Goal: Consume media (video, audio)

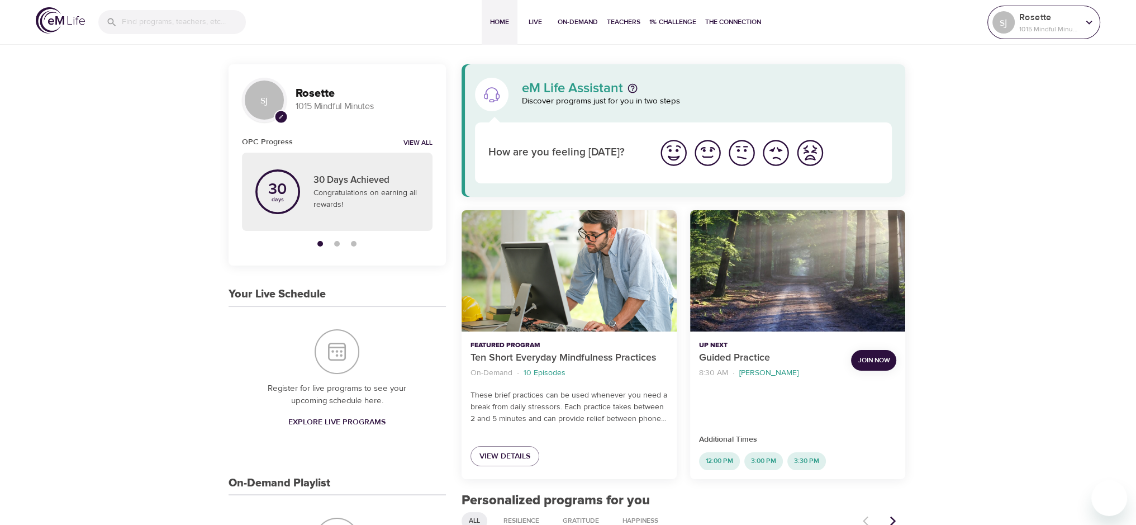
click at [1067, 25] on p "1015 Mindful Minutes" at bounding box center [1048, 29] width 59 height 10
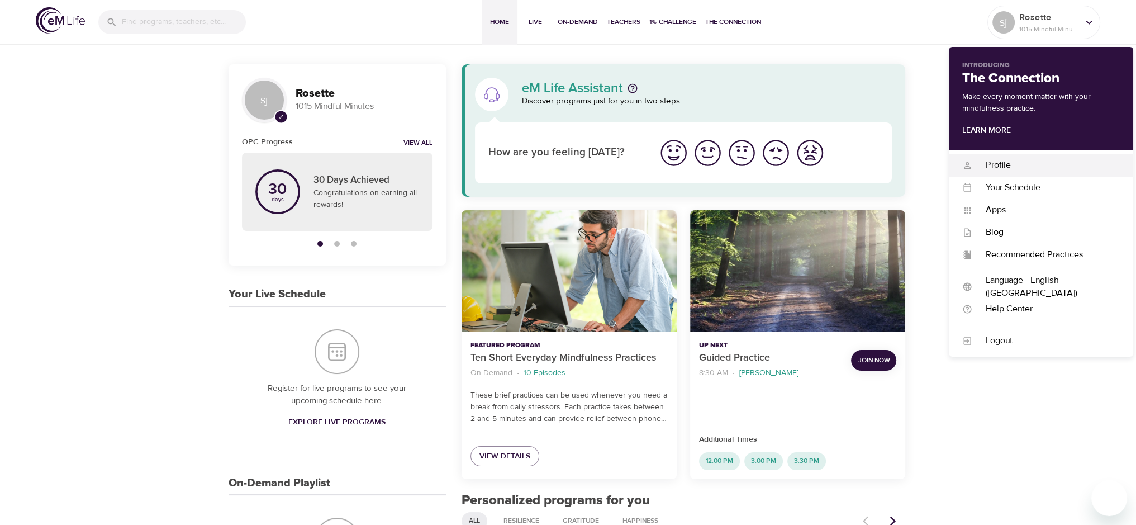
click at [1011, 160] on div "Profile" at bounding box center [1046, 165] width 148 height 13
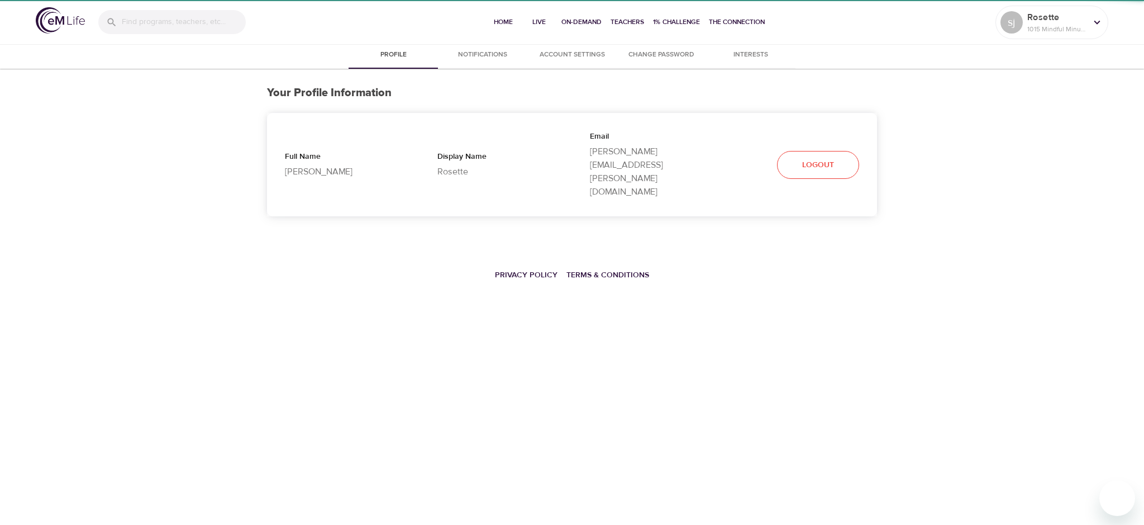
select select "10"
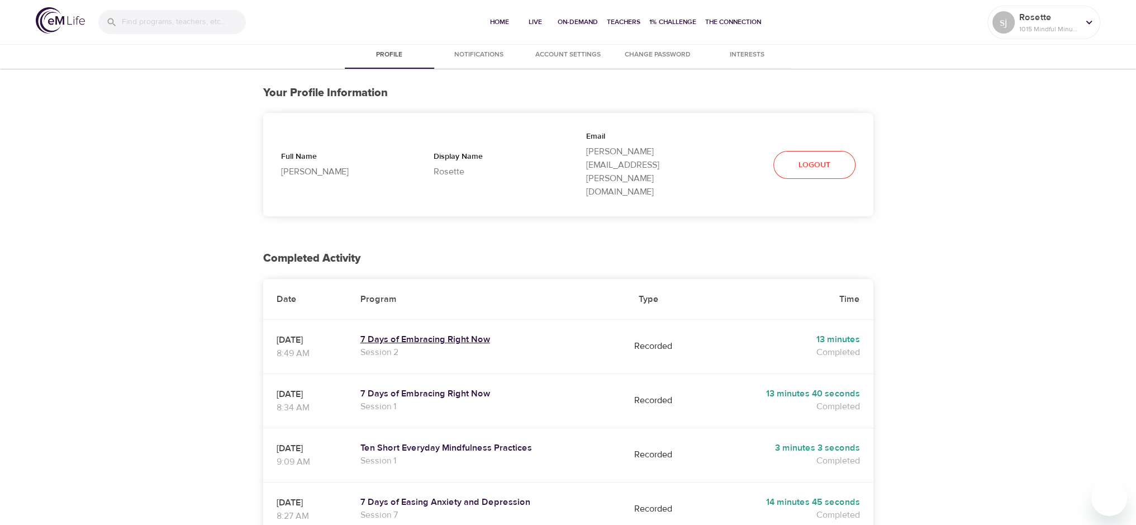
click at [490, 334] on h5 "7 Days of Embracing Right Now" at bounding box center [485, 340] width 251 height 12
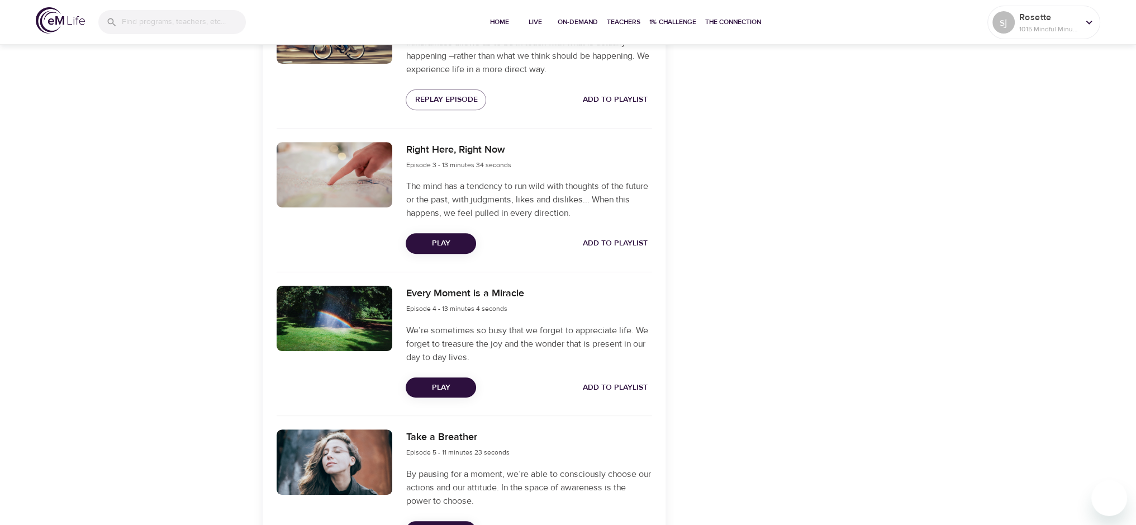
scroll to position [615, 0]
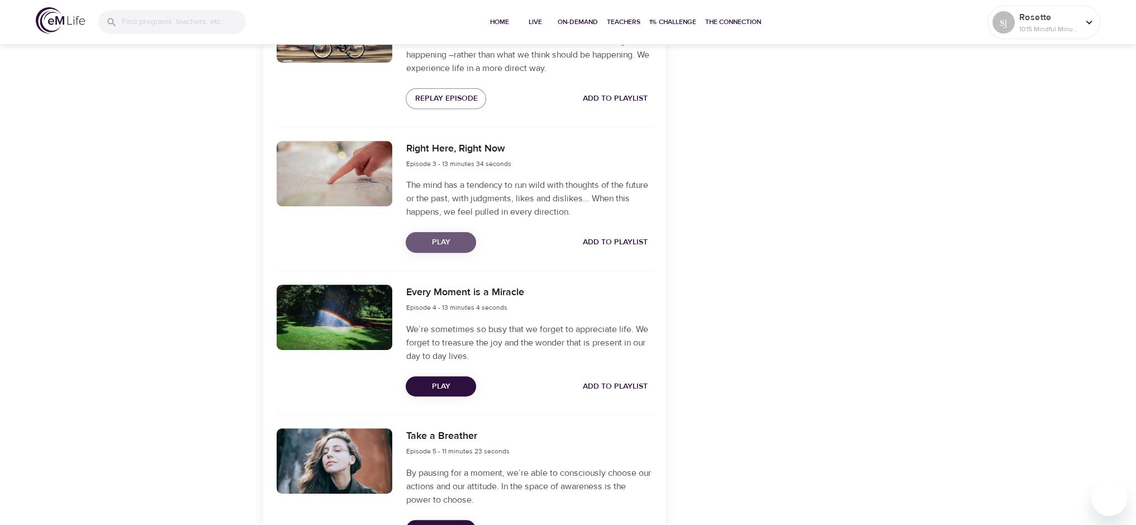
click at [467, 239] on span "Play" at bounding box center [441, 242] width 53 height 14
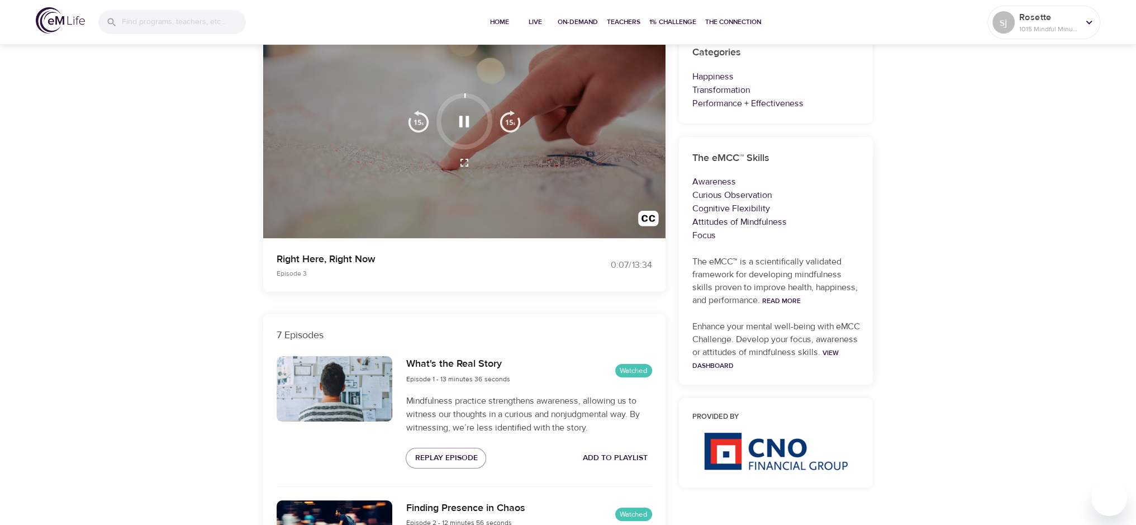
scroll to position [112, 0]
click at [373, 175] on div at bounding box center [464, 134] width 402 height 207
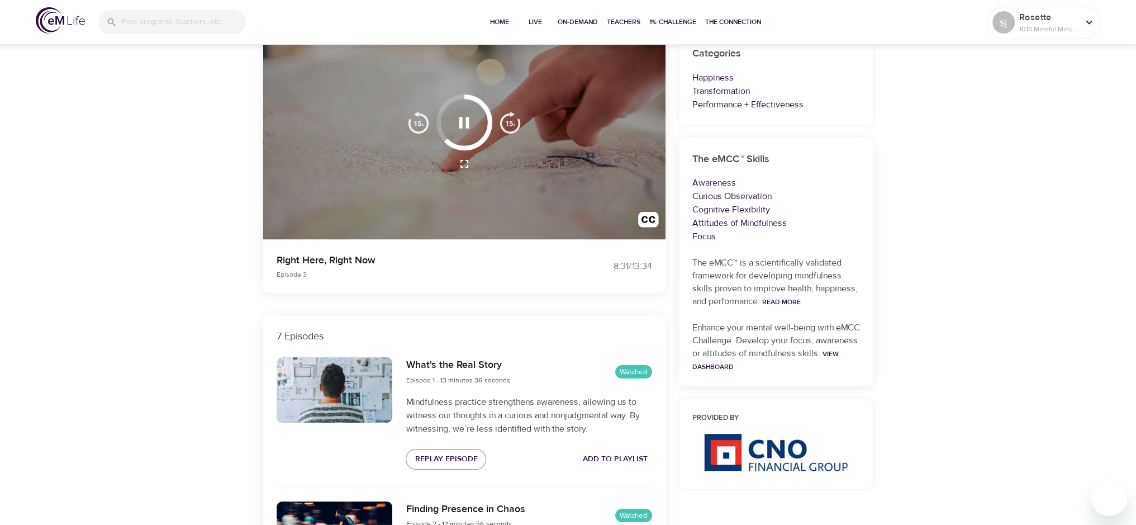
scroll to position [0, 0]
